Goal: Transaction & Acquisition: Purchase product/service

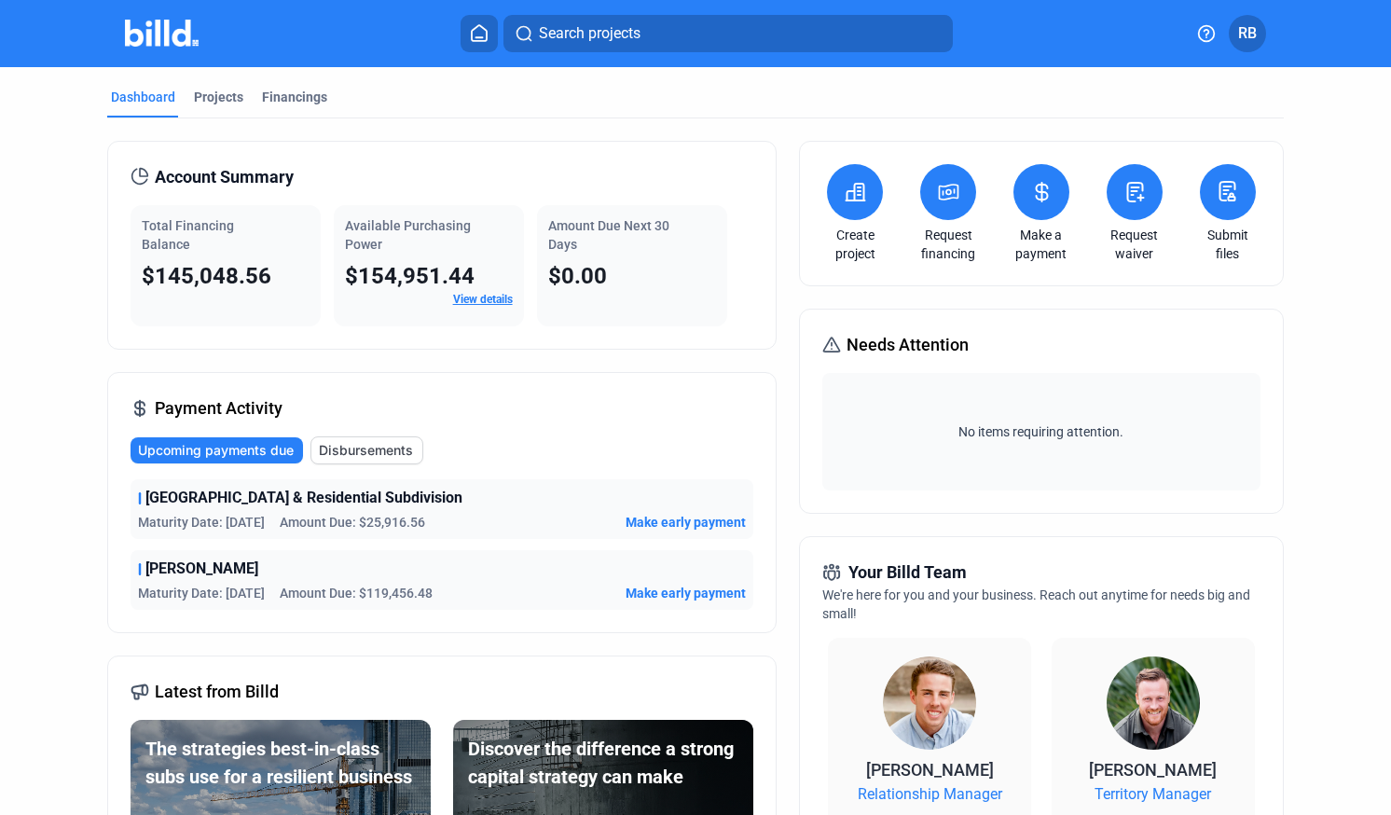
click at [941, 191] on icon at bounding box center [948, 192] width 23 height 22
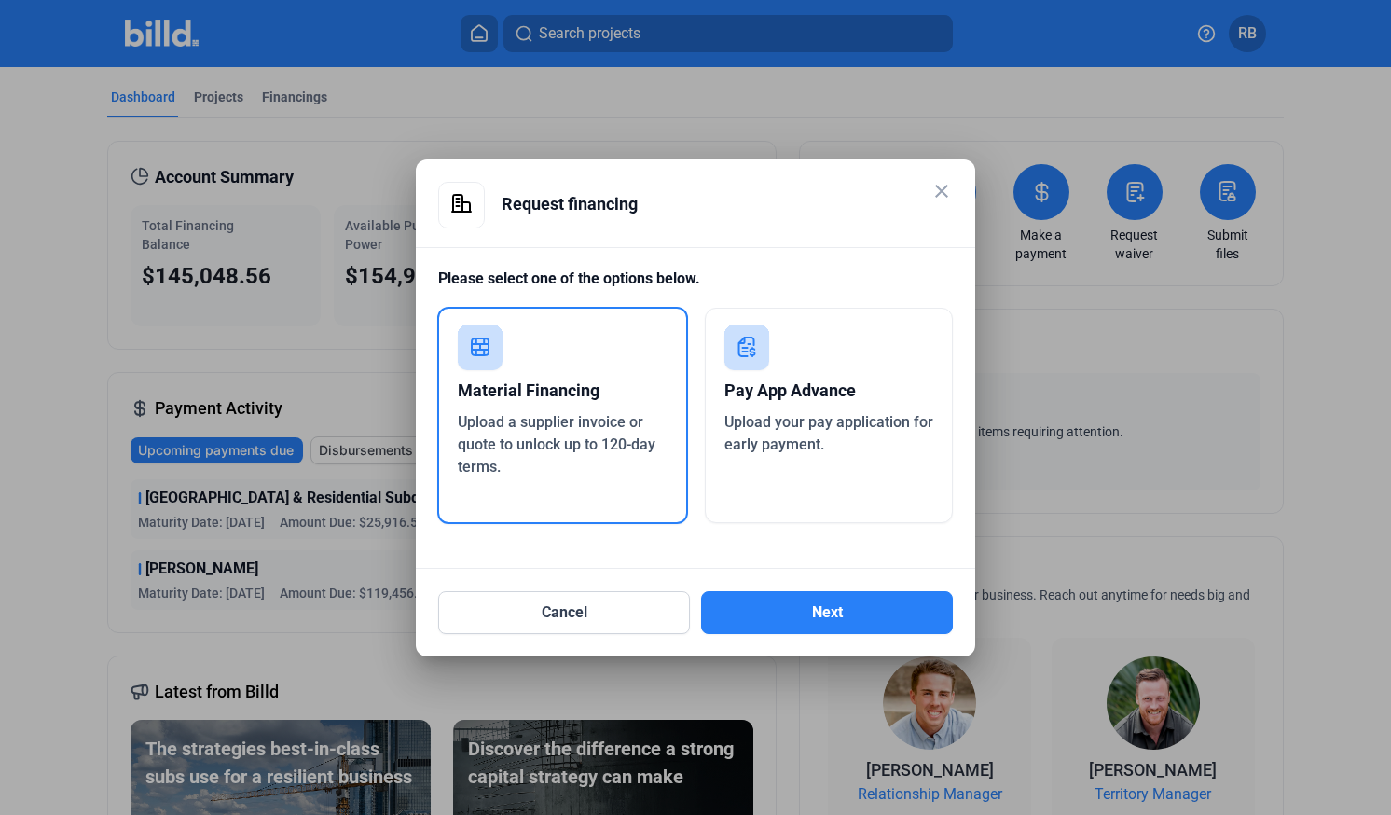
click at [534, 435] on span "Upload a supplier invoice or quote to unlock up to 120-day terms." at bounding box center [557, 444] width 198 height 62
click at [818, 626] on button "Next" at bounding box center [827, 612] width 252 height 43
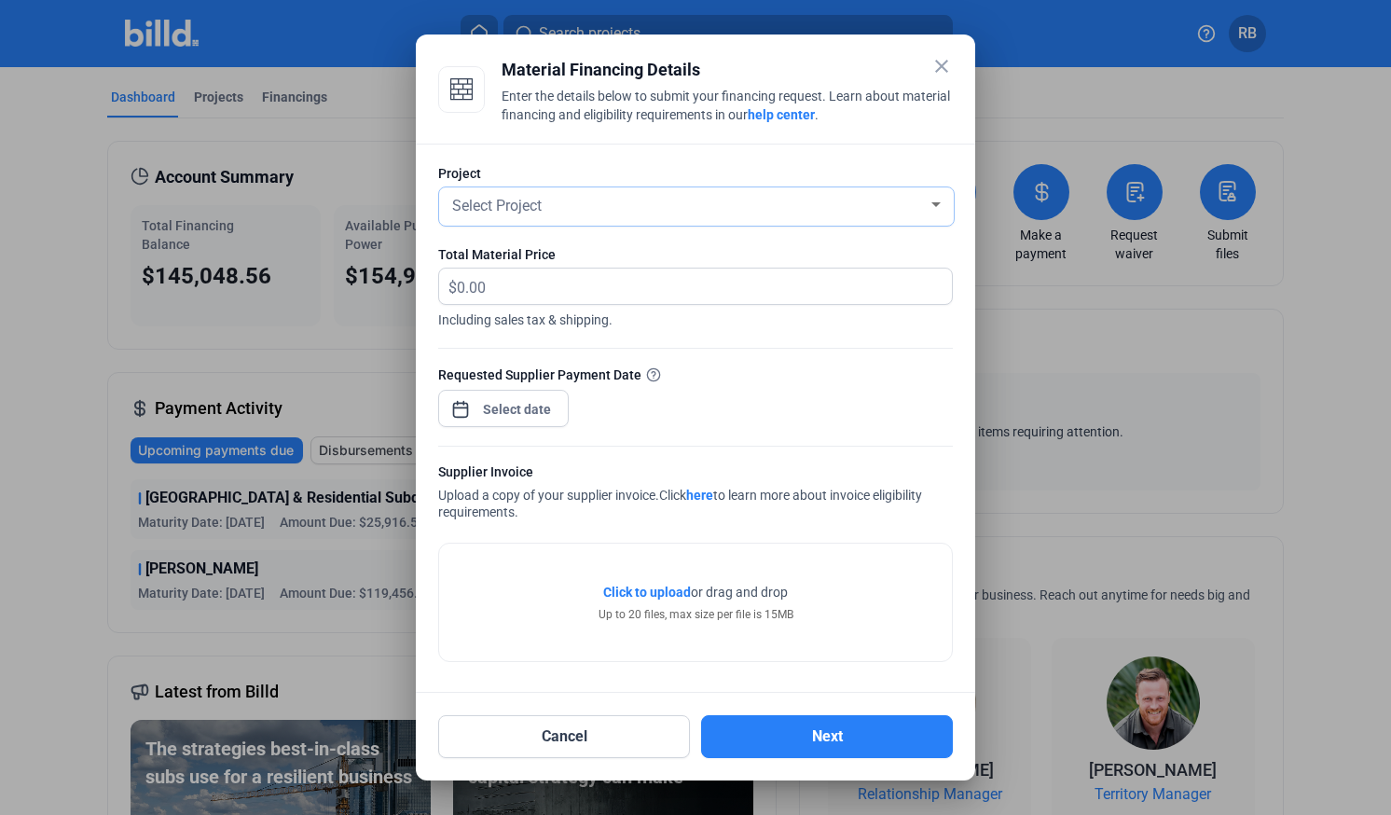
click at [597, 208] on div "Select Project" at bounding box center [687, 204] width 479 height 26
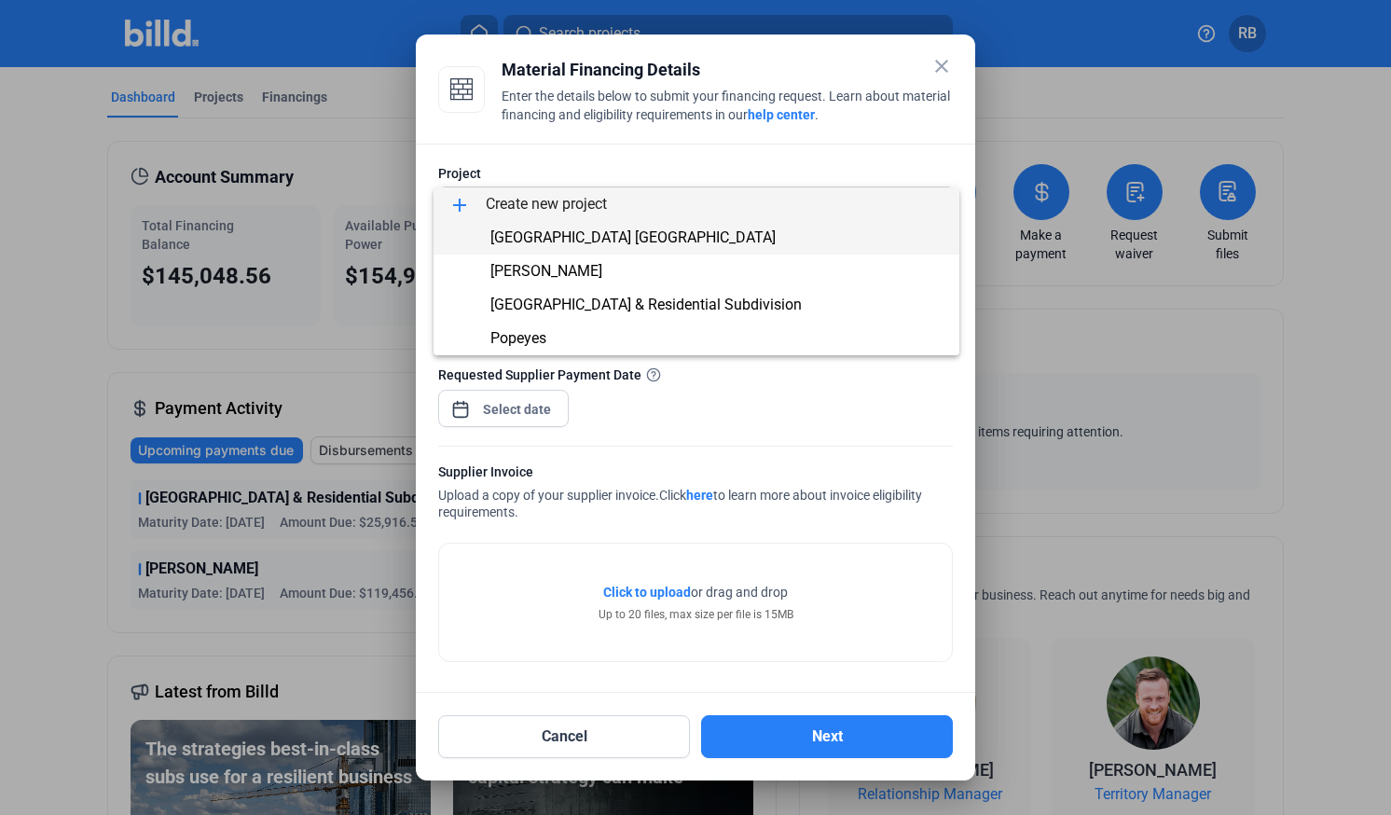
click at [578, 236] on span "[GEOGRAPHIC_DATA] [GEOGRAPHIC_DATA]" at bounding box center [632, 237] width 285 height 18
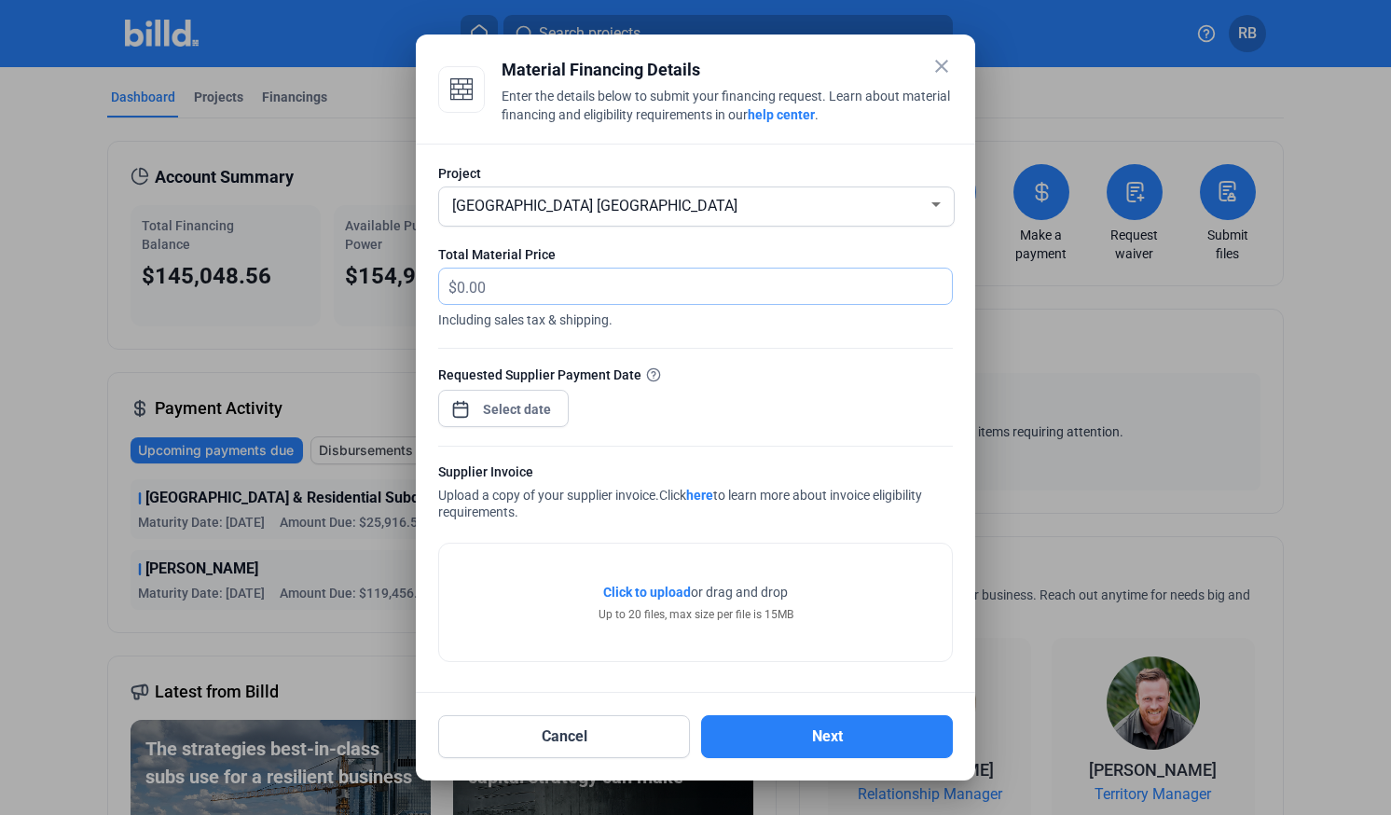
click at [527, 283] on input "text" at bounding box center [694, 286] width 474 height 36
click at [603, 591] on span "Click to upload" at bounding box center [647, 591] width 88 height 15
click at [633, 283] on input "text" at bounding box center [694, 286] width 474 height 36
type input "32,901.34"
click at [519, 414] on div "close Material Financing Details Enter the details below to submit your financi…" at bounding box center [695, 407] width 1391 height 815
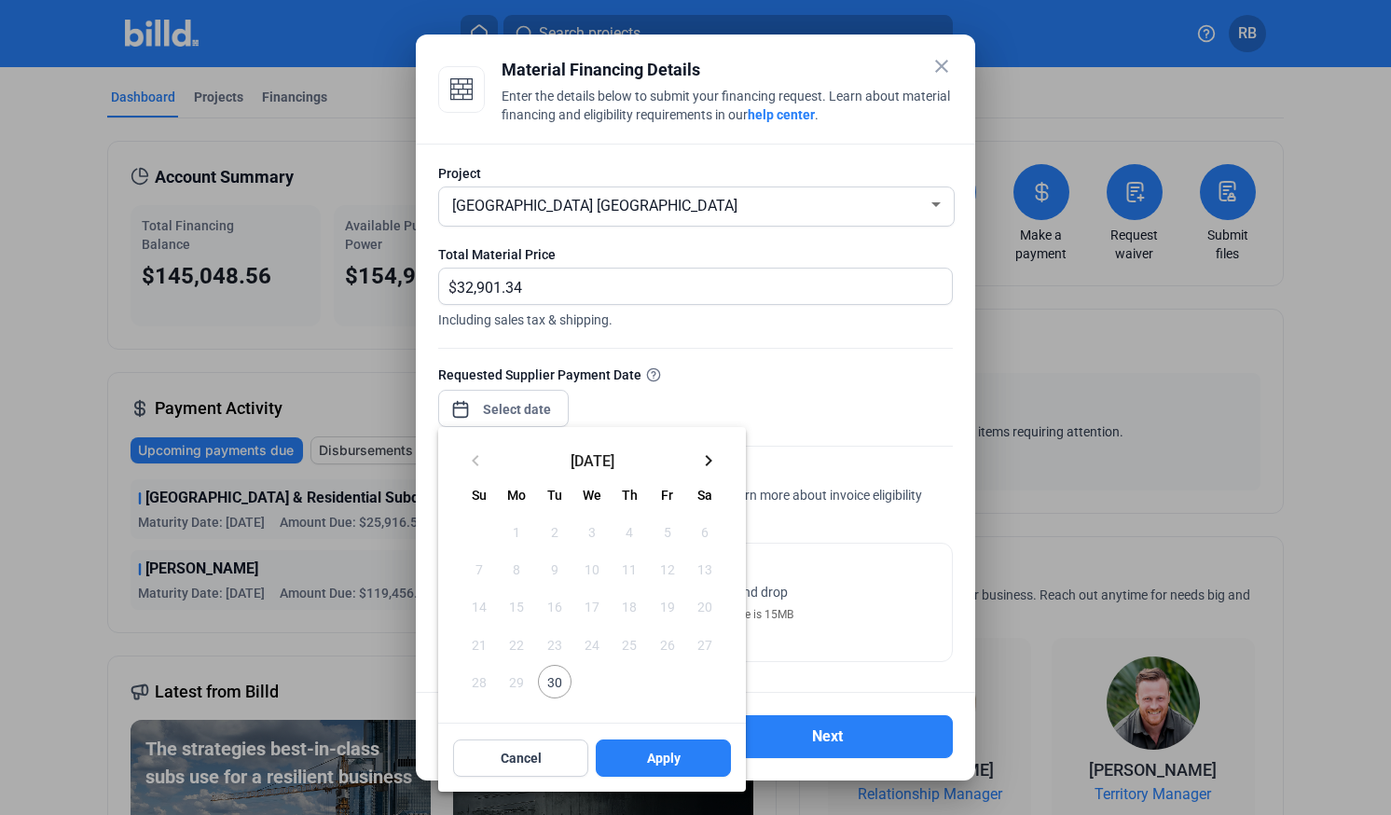
click at [710, 462] on mat-icon "keyboard_arrow_right" at bounding box center [708, 460] width 22 height 22
click at [632, 534] on span "2" at bounding box center [629, 532] width 34 height 34
click at [665, 757] on span "Apply" at bounding box center [664, 757] width 34 height 19
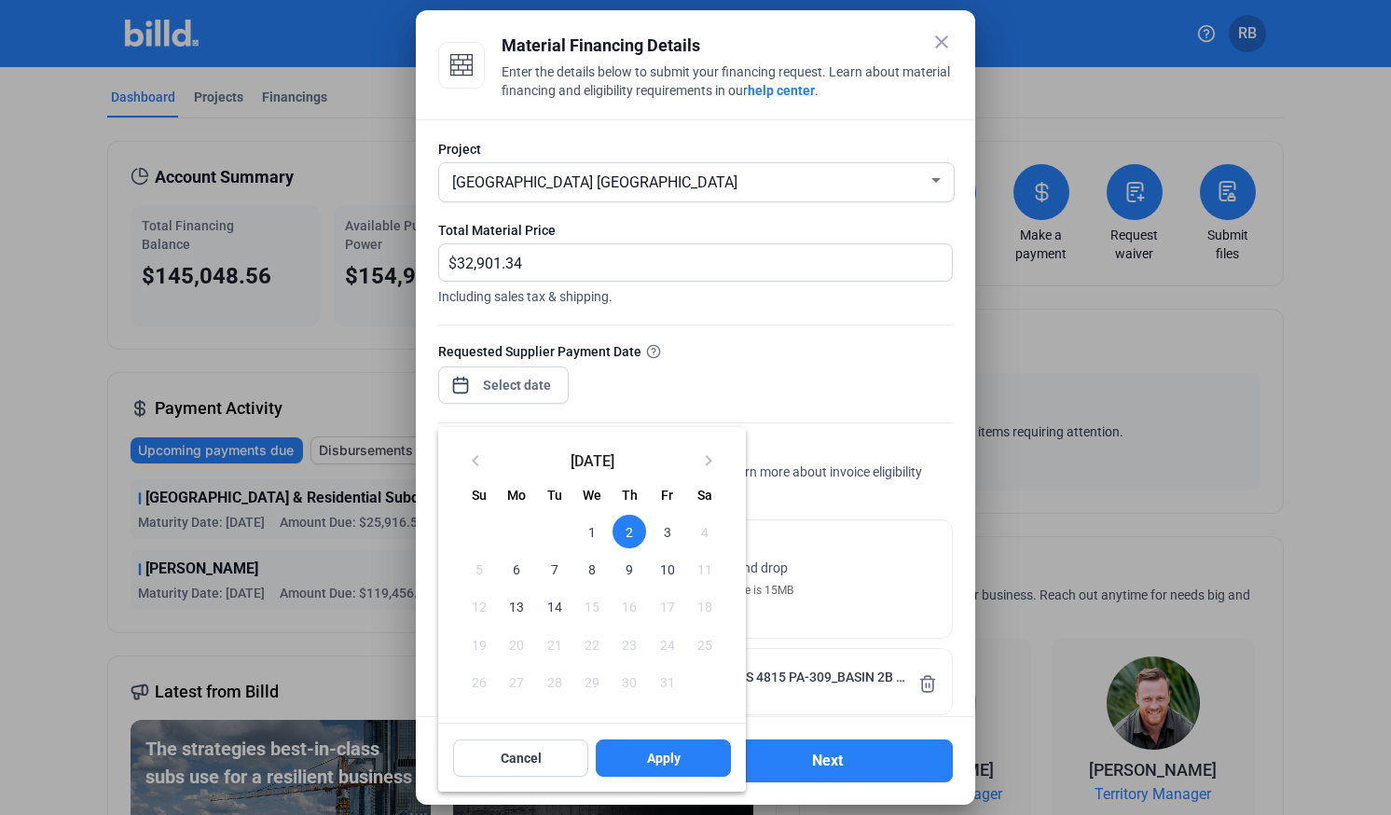
click at [906, 371] on div at bounding box center [695, 407] width 1391 height 815
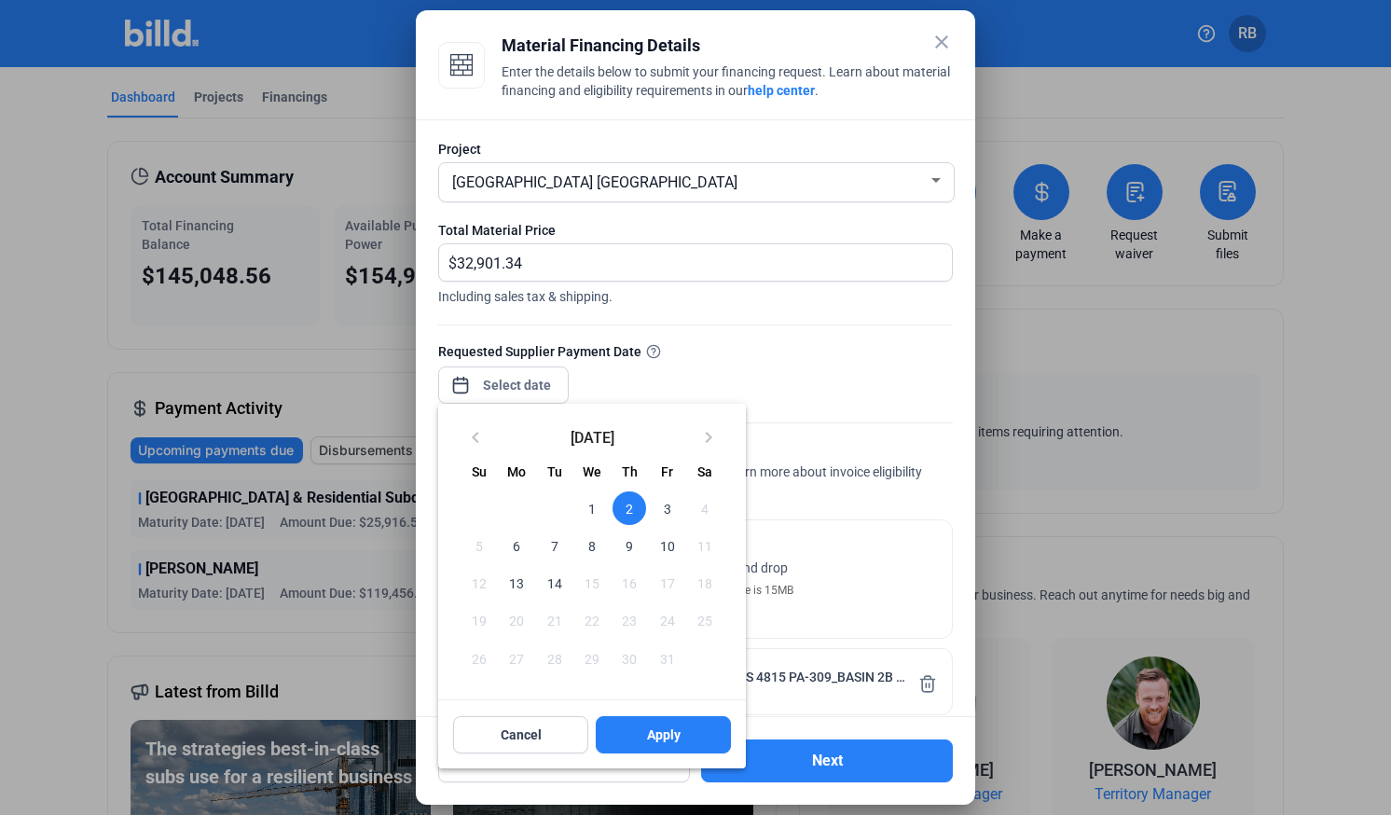
click at [804, 366] on div at bounding box center [695, 407] width 1391 height 815
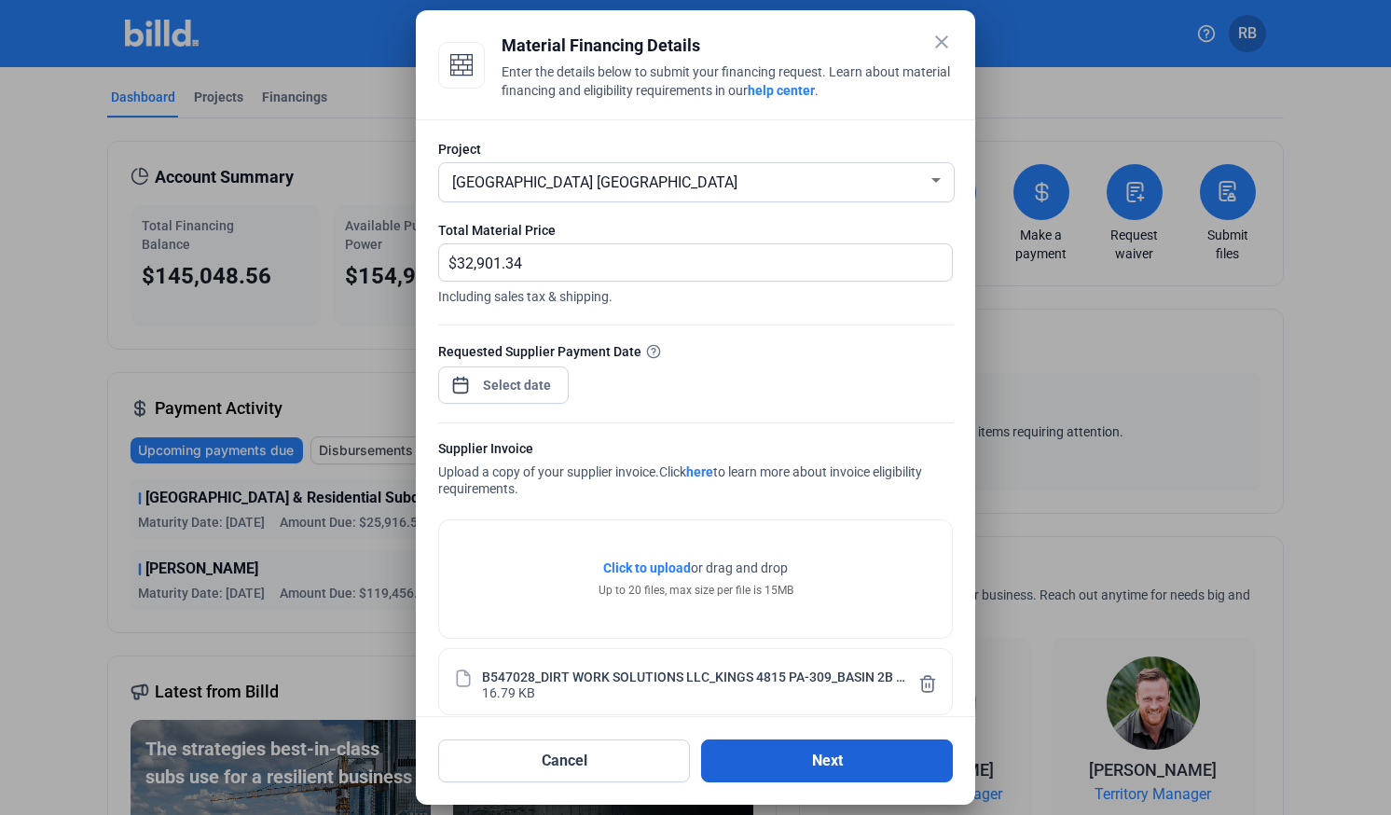
click at [768, 761] on button "Next" at bounding box center [827, 760] width 252 height 43
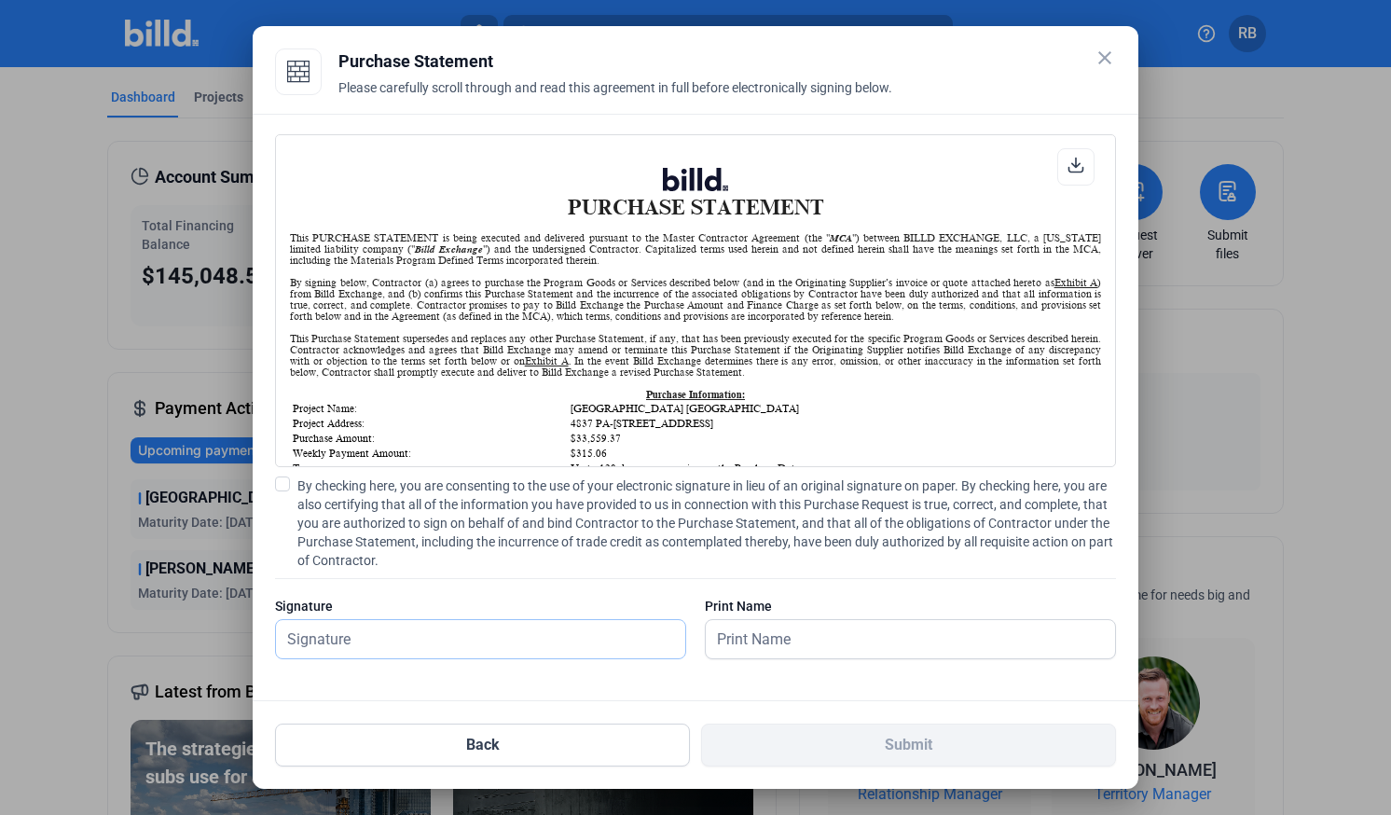
click at [542, 629] on input "text" at bounding box center [470, 639] width 389 height 38
type input "[PERSON_NAME]"
click at [872, 641] on input "[PERSON_NAME]" at bounding box center [900, 639] width 389 height 38
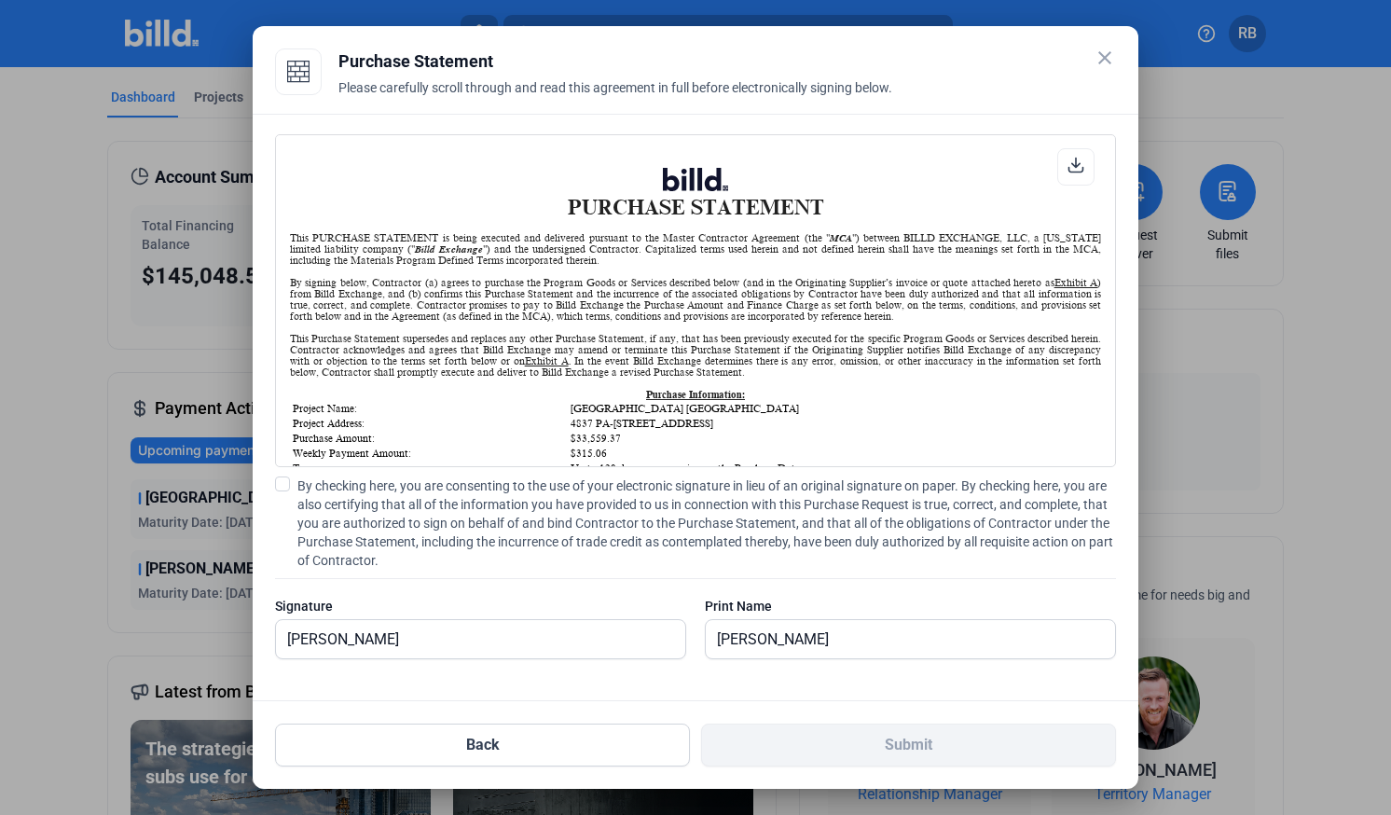
click at [281, 484] on span at bounding box center [282, 483] width 15 height 15
click at [0, 0] on input "By checking here, you are consenting to the use of your electronic signature in…" at bounding box center [0, 0] width 0 height 0
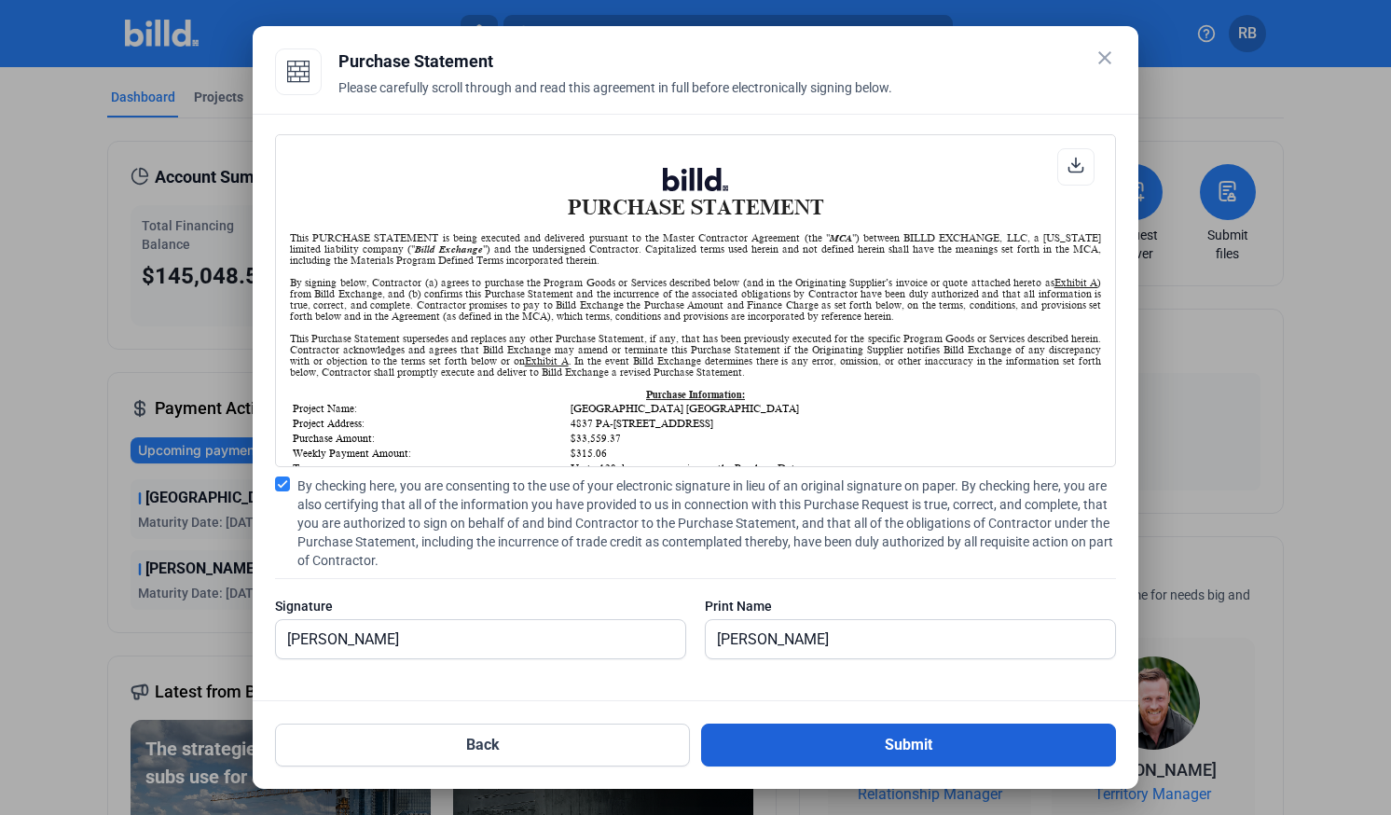
click at [813, 748] on button "Submit" at bounding box center [908, 744] width 415 height 43
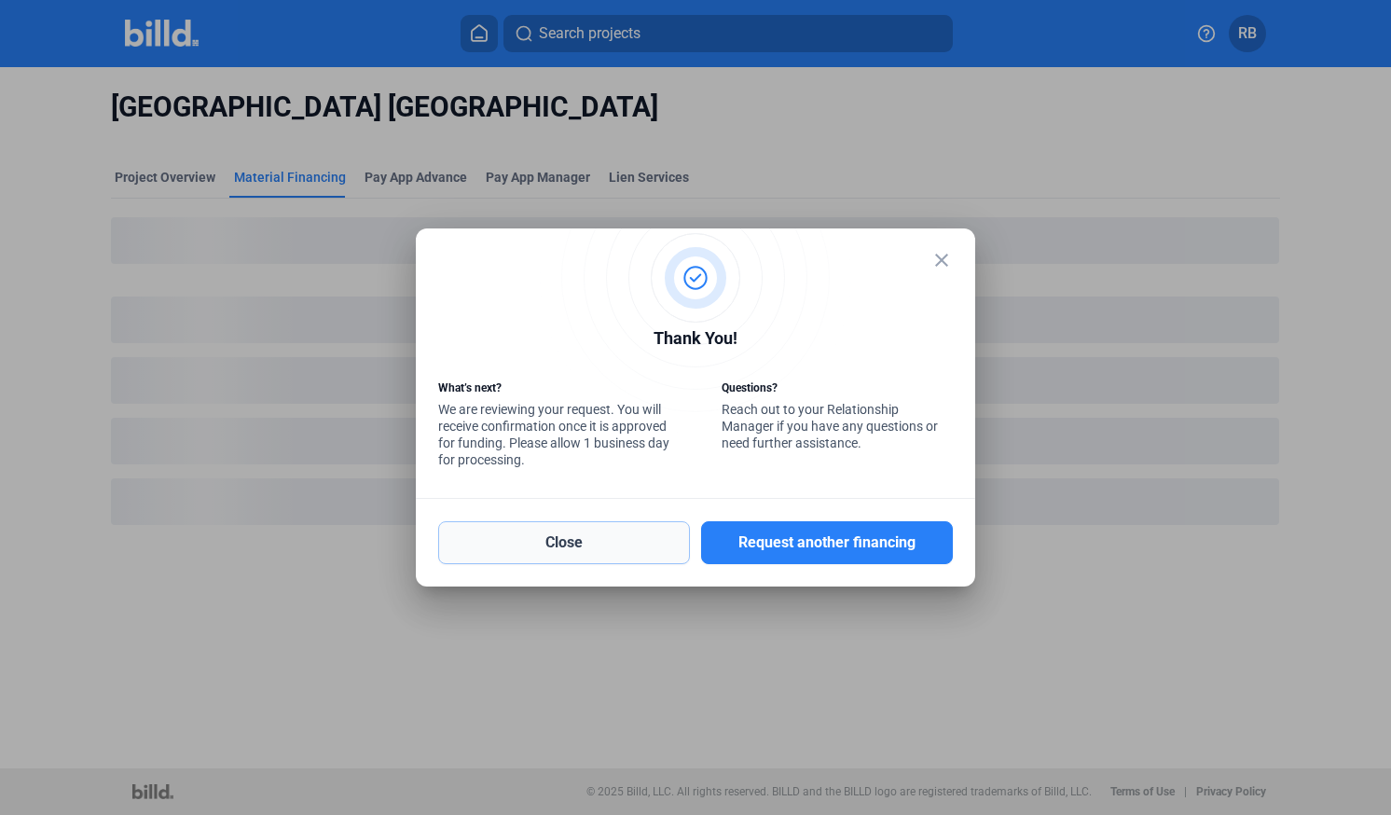
click at [592, 556] on button "Close" at bounding box center [564, 542] width 252 height 43
